Goal: Task Accomplishment & Management: Manage account settings

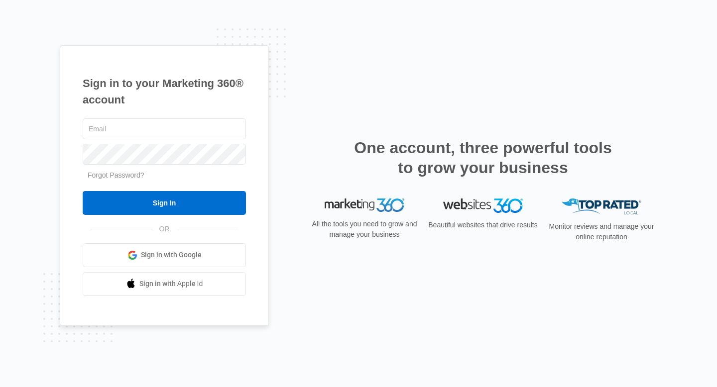
type input "[PERSON_NAME][EMAIL_ADDRESS][DOMAIN_NAME]"
click at [186, 258] on span "Sign in with Google" at bounding box center [171, 255] width 61 height 10
